Goal: Task Accomplishment & Management: Use online tool/utility

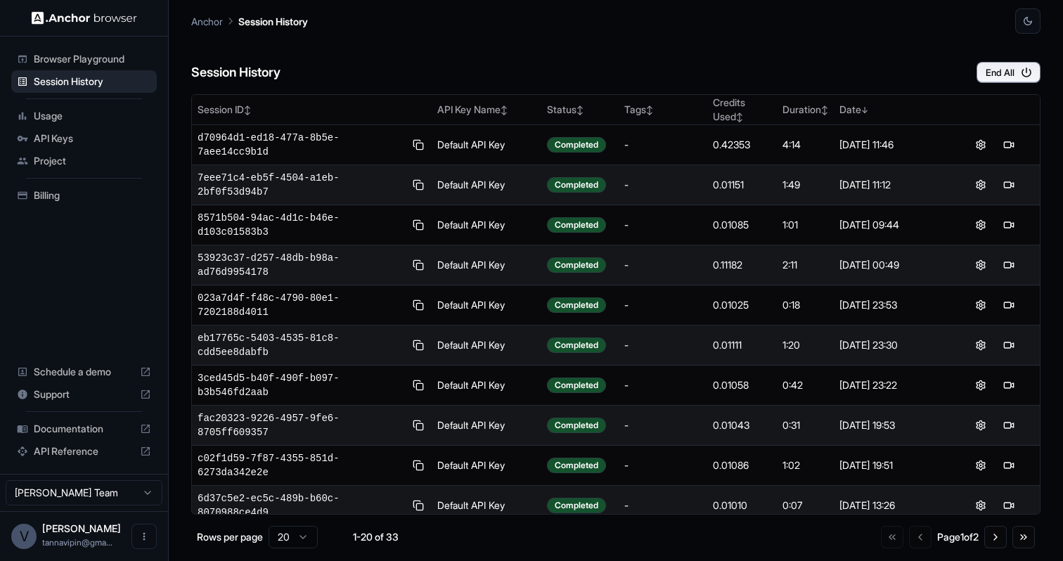
click at [941, 38] on div "Session History End All" at bounding box center [615, 58] width 849 height 49
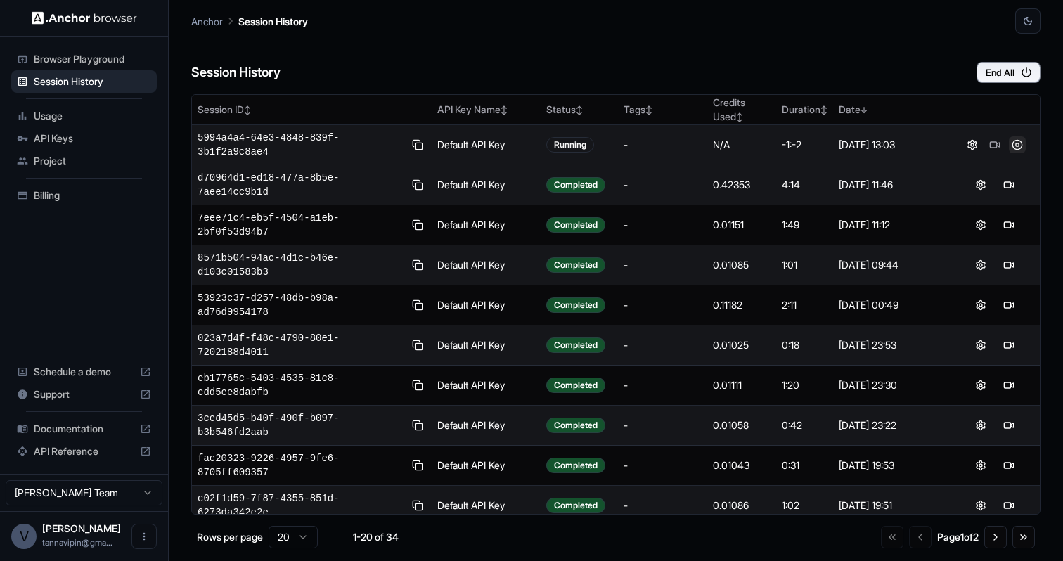
click at [1015, 146] on button at bounding box center [1017, 144] width 17 height 17
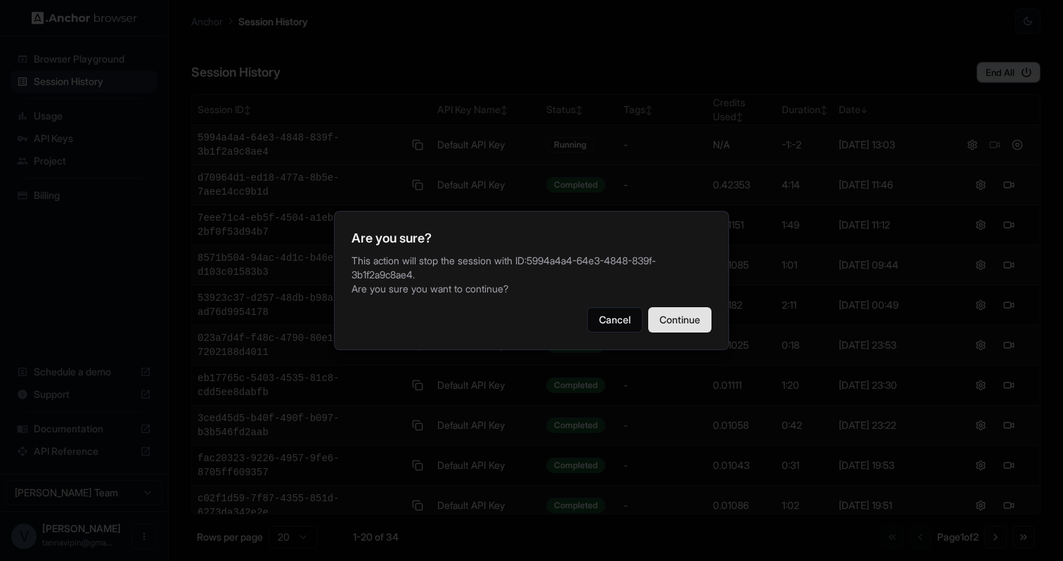
click at [704, 307] on button "Continue" at bounding box center [679, 319] width 63 height 25
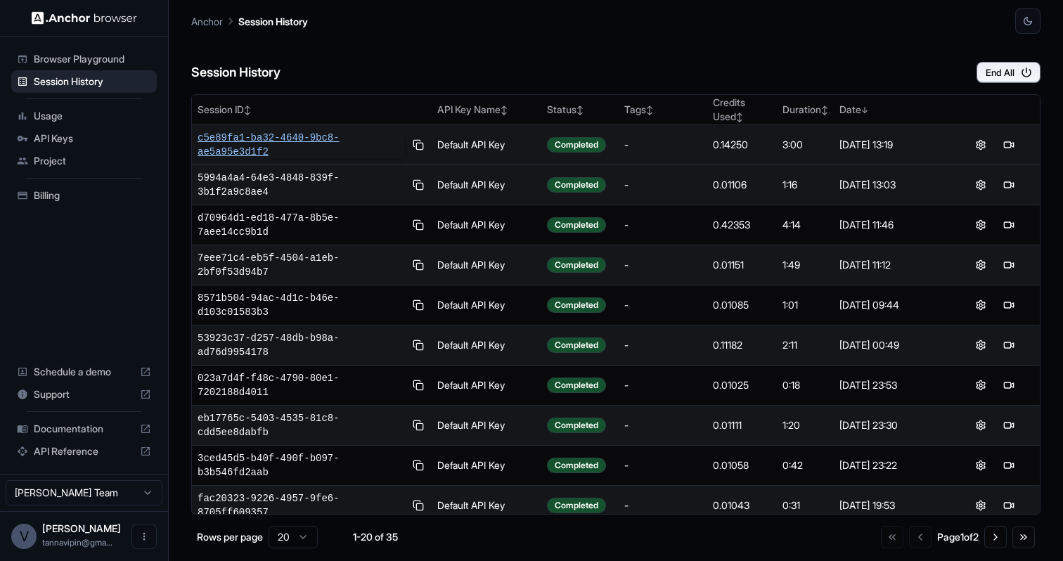
click at [268, 131] on span "c5e89fa1-ba32-4640-9bc8-ae5a95e3d1f2" at bounding box center [301, 145] width 207 height 28
click at [274, 143] on span "c5e89fa1-ba32-4640-9bc8-ae5a95e3d1f2" at bounding box center [301, 145] width 207 height 28
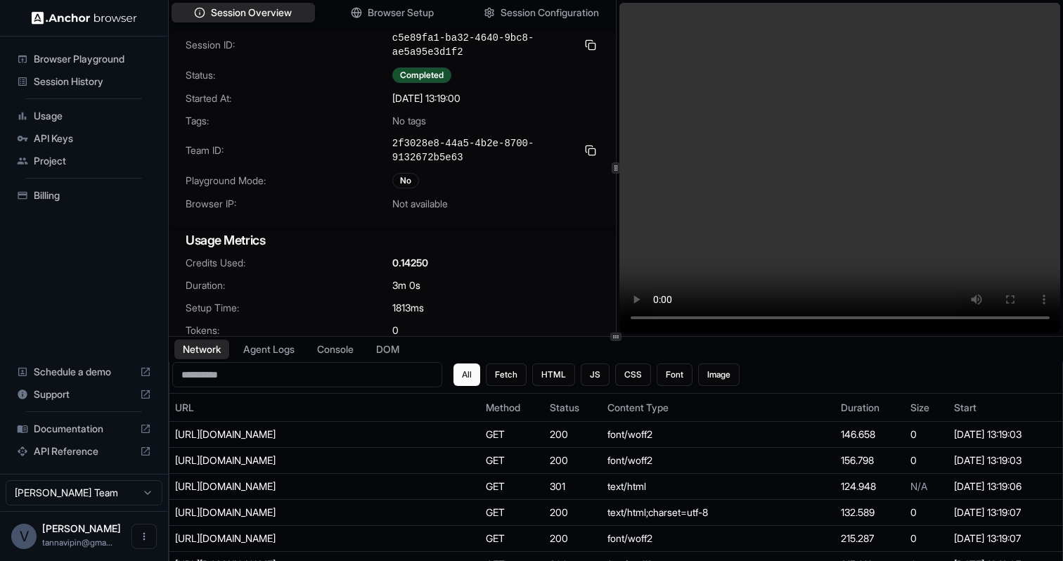
click at [847, 318] on video at bounding box center [839, 168] width 441 height 330
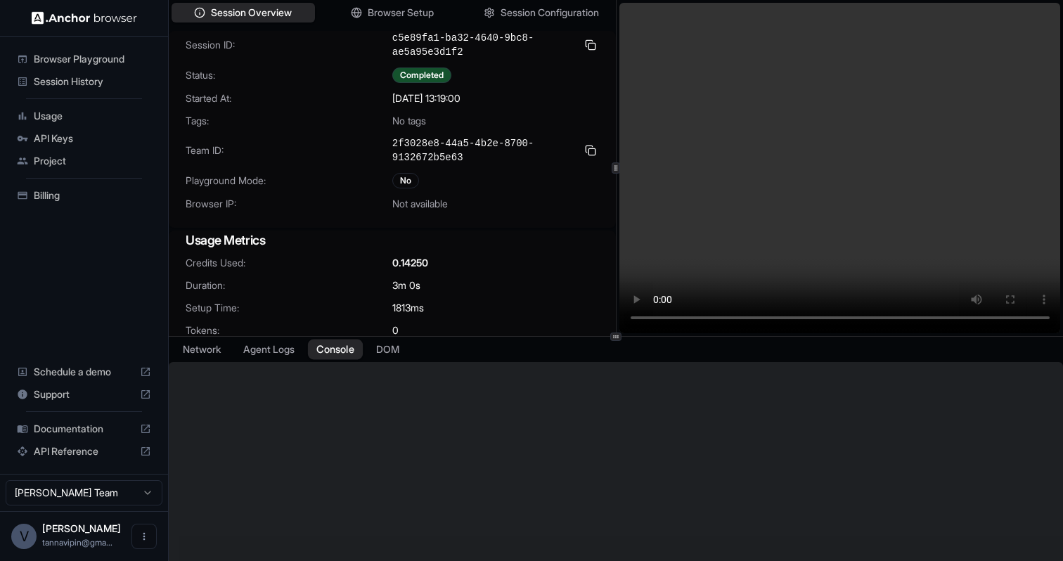
click at [351, 351] on button "Console" at bounding box center [335, 350] width 55 height 20
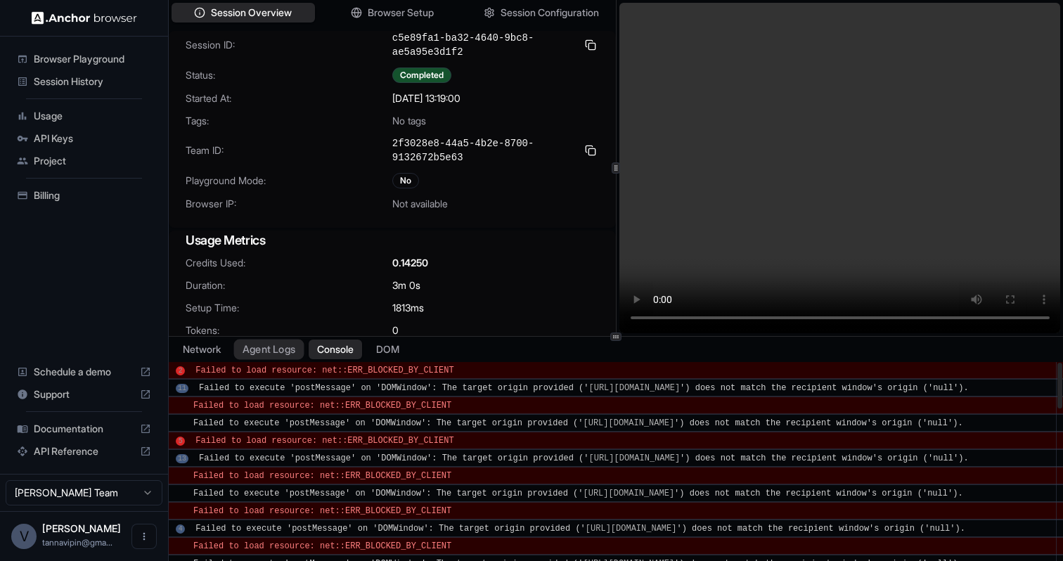
click at [288, 353] on button "Agent Logs" at bounding box center [269, 350] width 70 height 20
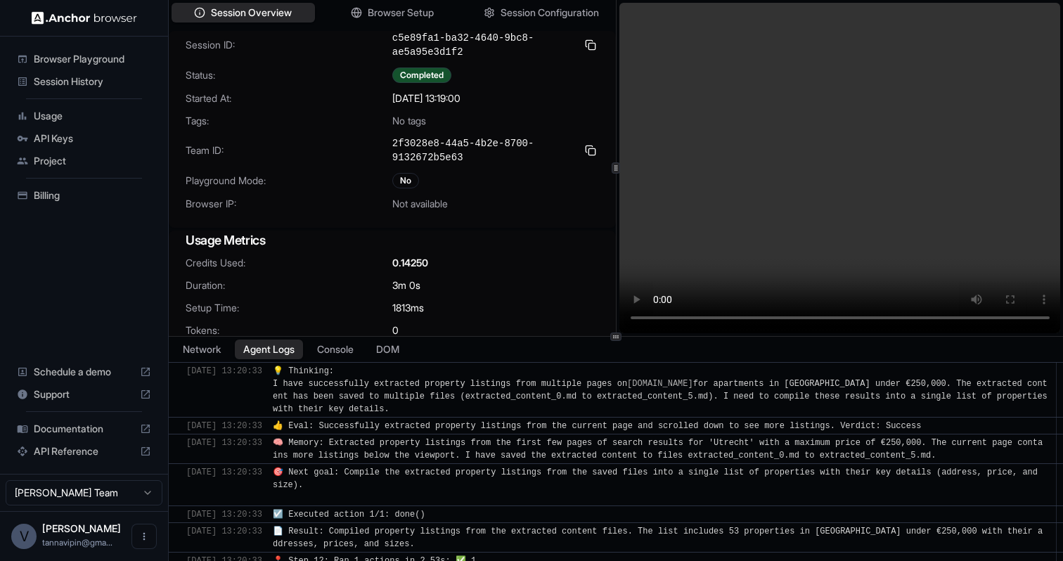
scroll to position [6847, 0]
drag, startPoint x: 1060, startPoint y: 424, endPoint x: 1021, endPoint y: 576, distance: 156.7
click at [1021, 560] on html "Browser Playground Session History Usage API Keys Project Billing Schedule a de…" at bounding box center [531, 280] width 1063 height 561
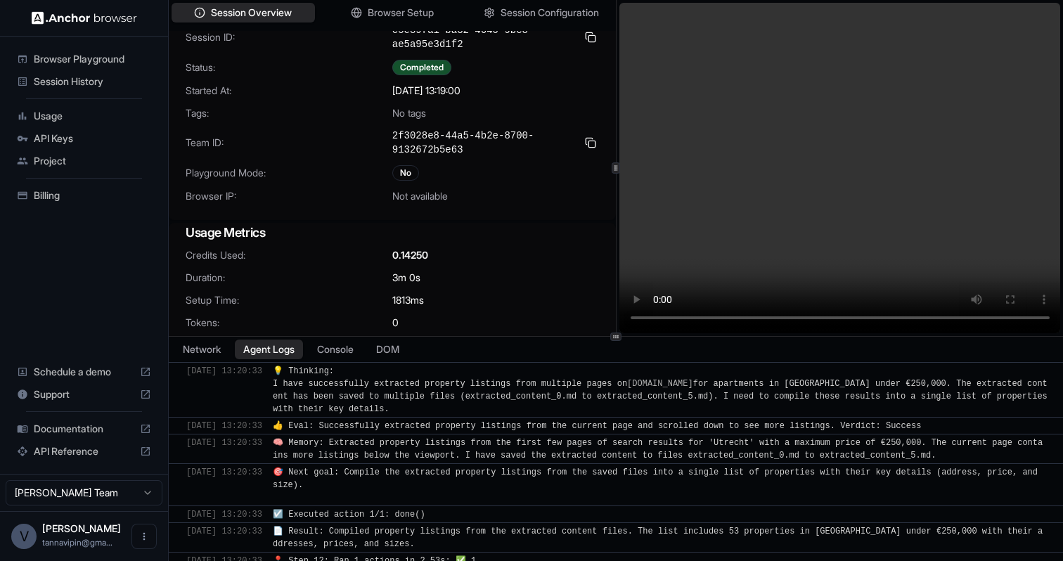
scroll to position [8, 0]
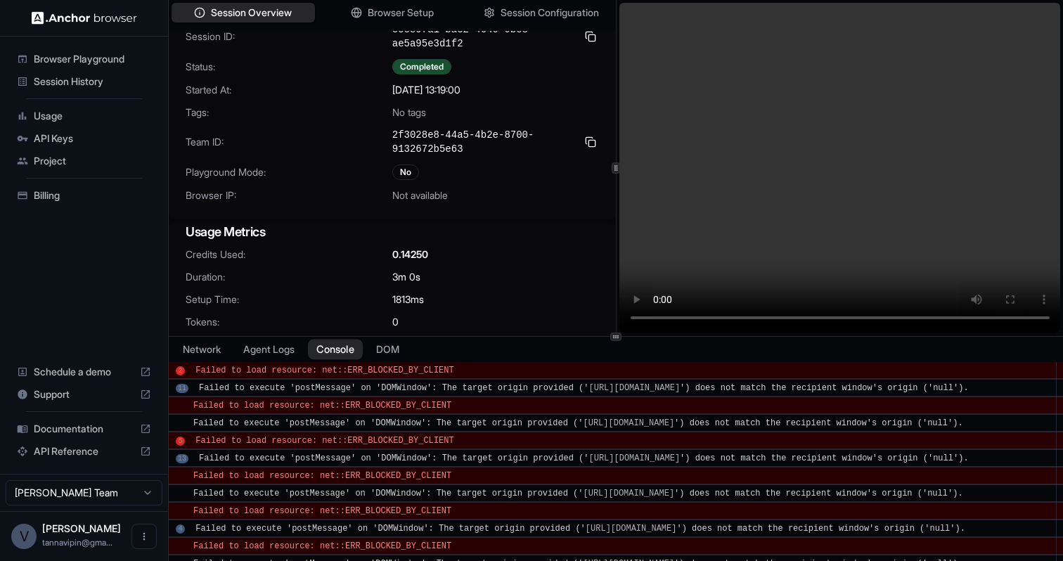
click at [328, 340] on button "Console" at bounding box center [335, 350] width 55 height 20
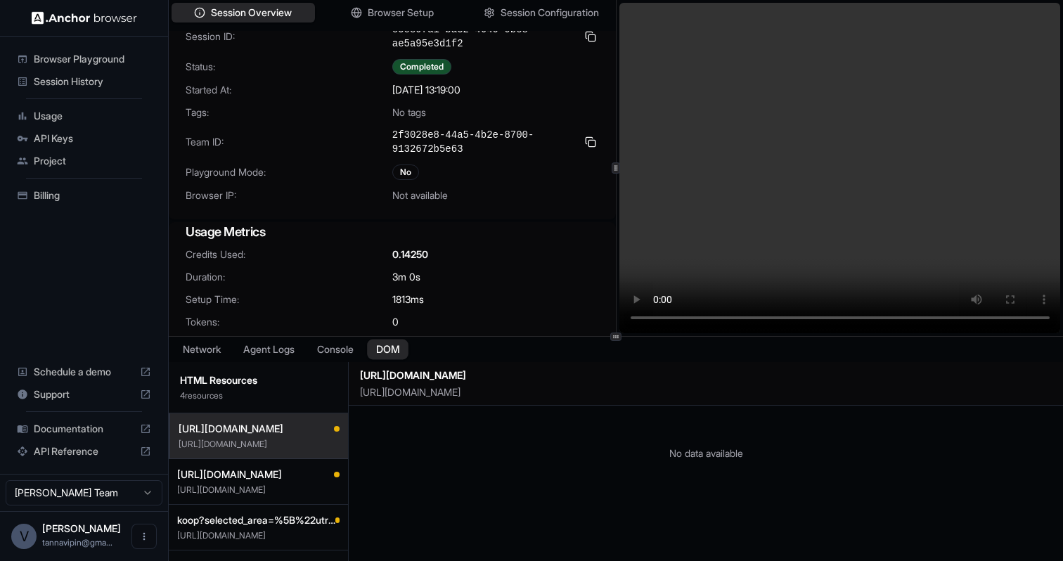
click at [396, 340] on button "DOM" at bounding box center [387, 350] width 41 height 20
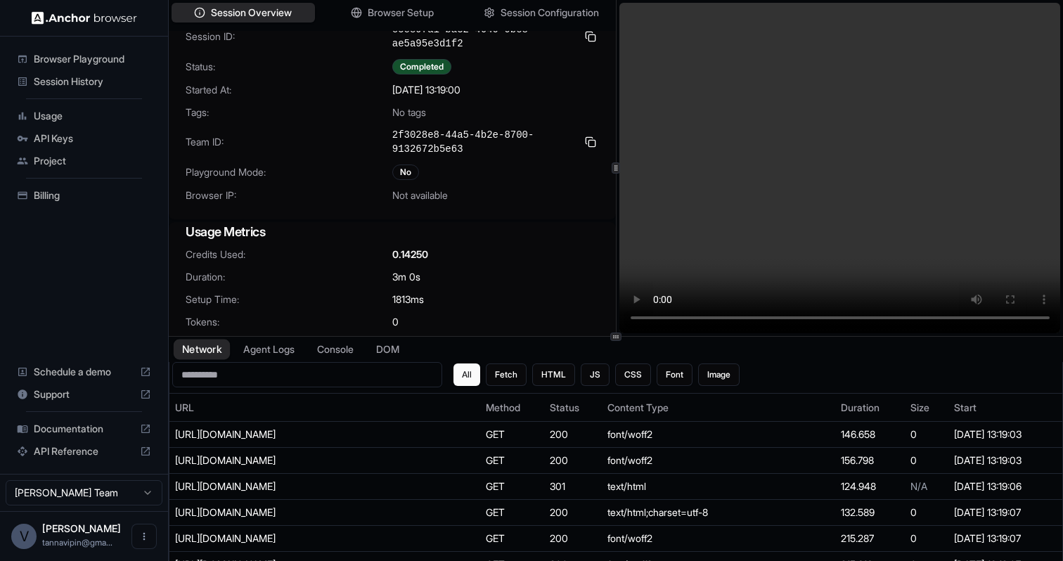
click at [219, 347] on button "Network" at bounding box center [202, 350] width 56 height 20
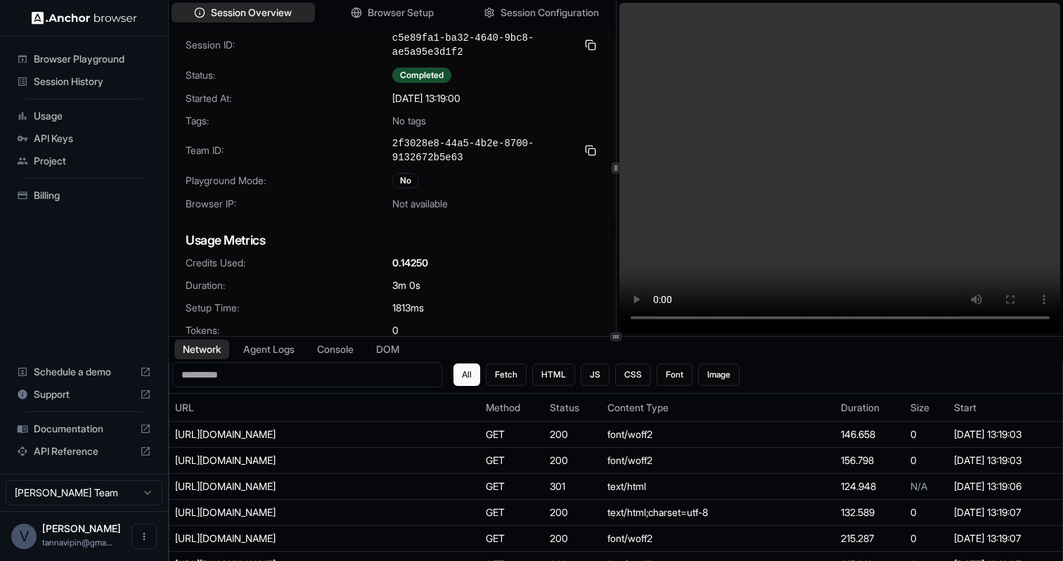
scroll to position [0, 0]
click at [72, 79] on span "Session History" at bounding box center [92, 82] width 117 height 14
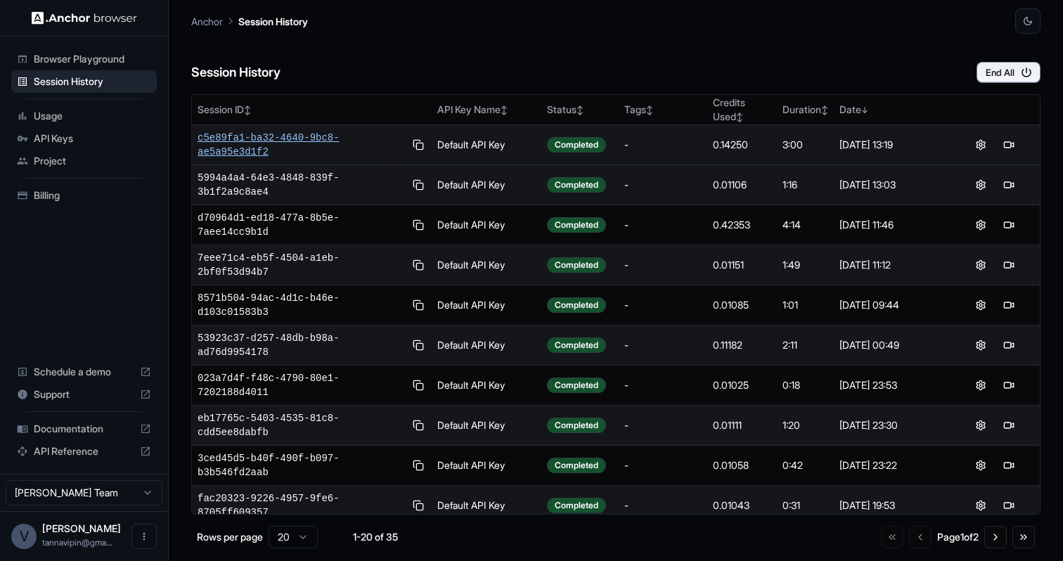
click at [293, 143] on span "c5e89fa1-ba32-4640-9bc8-ae5a95e3d1f2" at bounding box center [301, 145] width 207 height 28
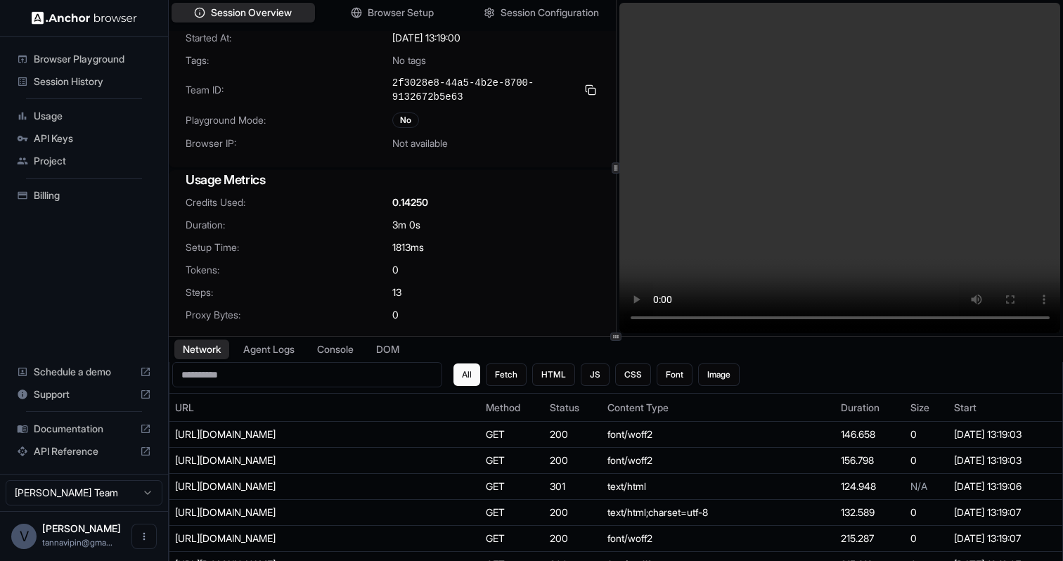
scroll to position [60, 0]
click at [691, 247] on video at bounding box center [839, 168] width 441 height 330
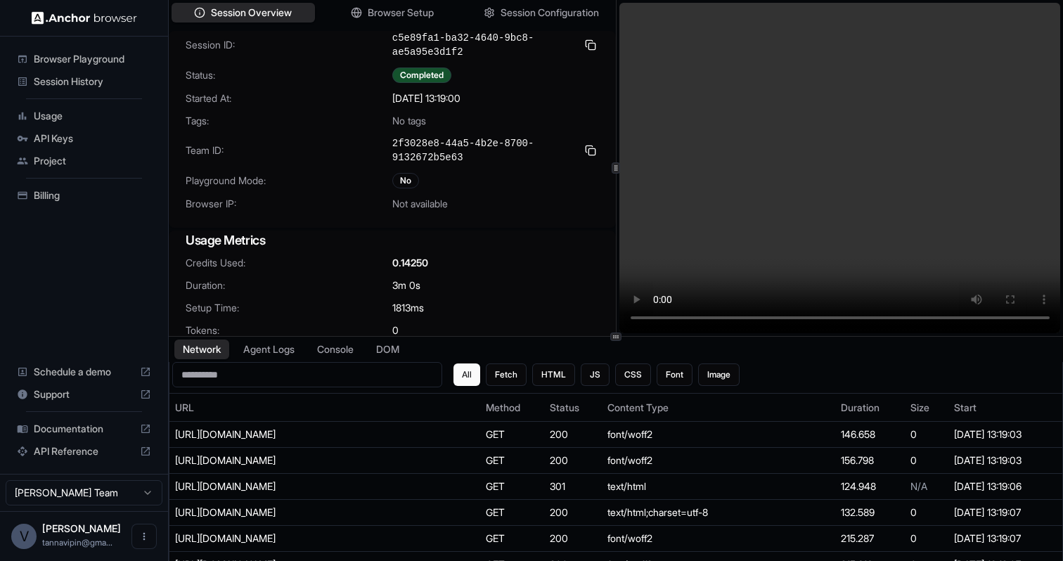
scroll to position [0, 0]
click at [91, 79] on span "Session History" at bounding box center [92, 82] width 117 height 14
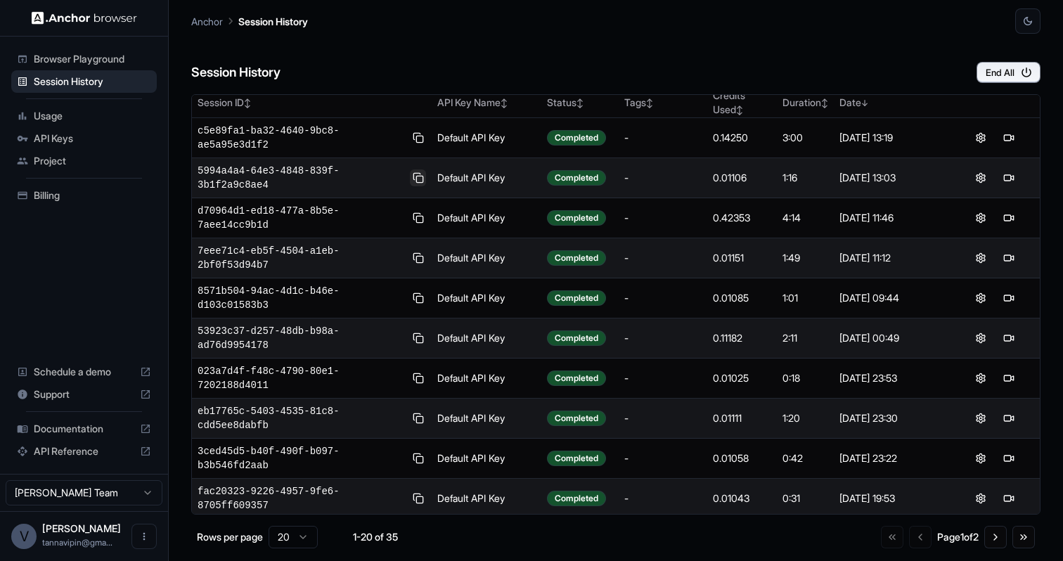
scroll to position [8, 0]
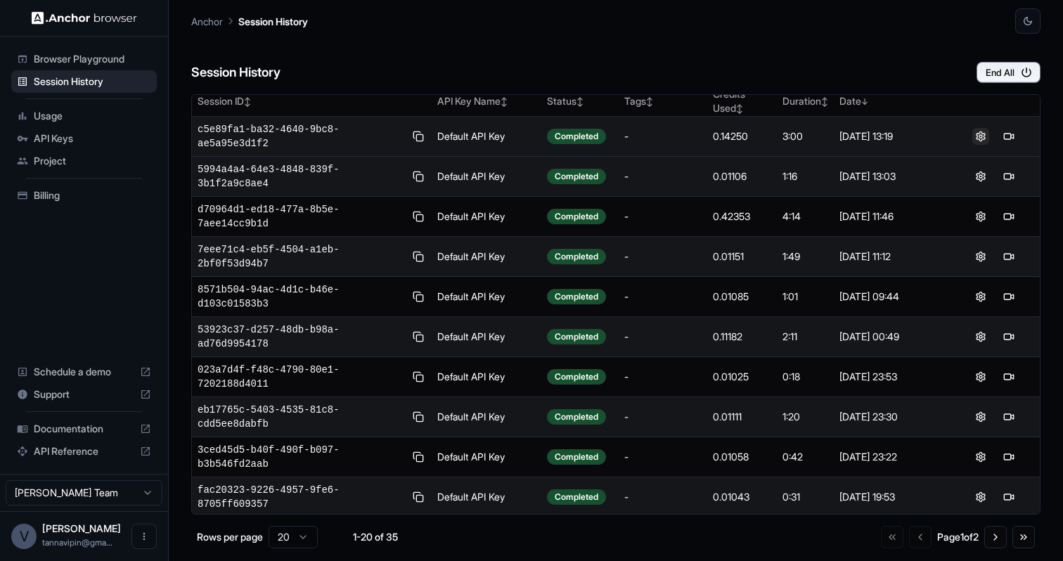
click at [981, 139] on button at bounding box center [980, 136] width 17 height 17
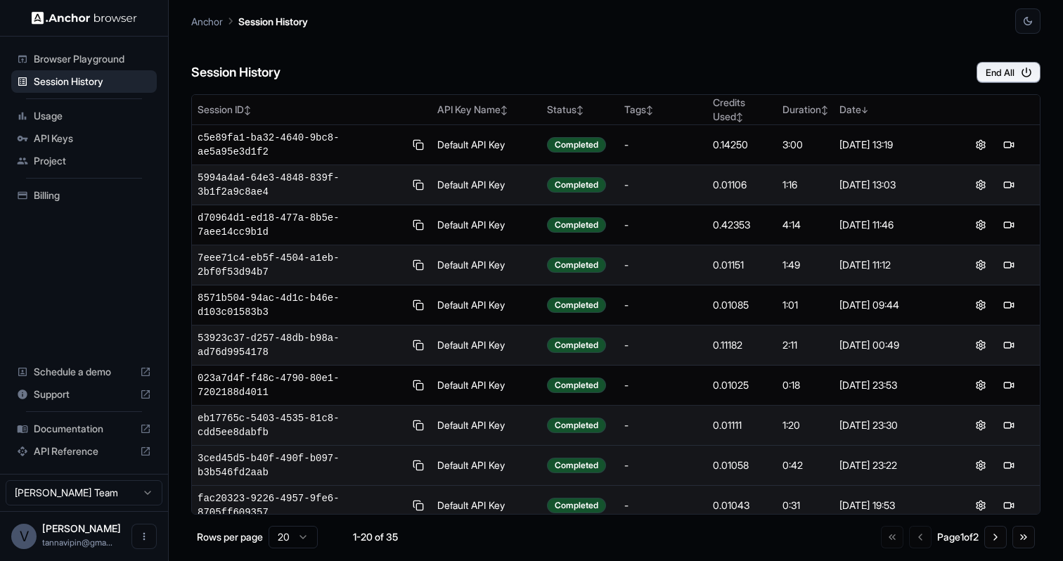
scroll to position [0, 0]
click at [631, 447] on td "-" at bounding box center [663, 466] width 89 height 40
